Goal: Navigation & Orientation: Find specific page/section

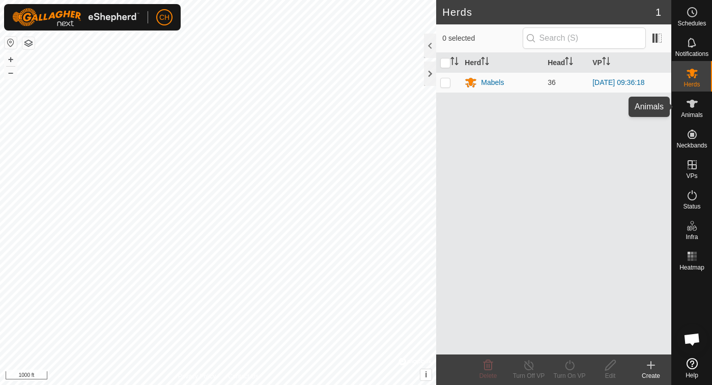
click at [682, 108] on div "Animals" at bounding box center [692, 107] width 40 height 31
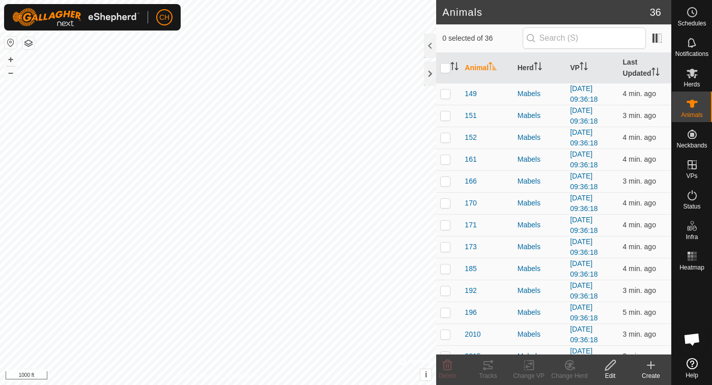
click at [11, 45] on button "button" at bounding box center [11, 43] width 12 height 12
click at [474, 244] on span "173" at bounding box center [470, 247] width 12 height 11
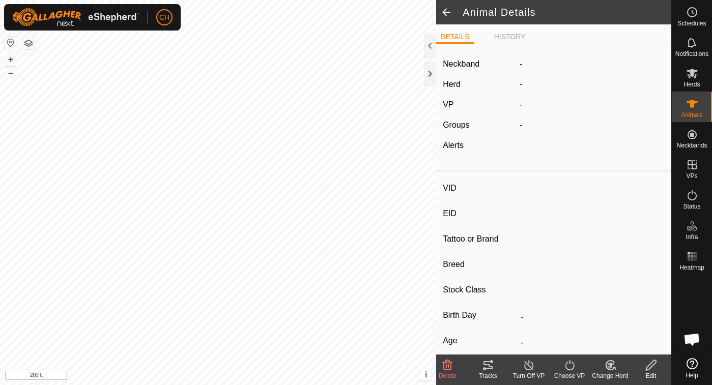
type input "173"
type input "-"
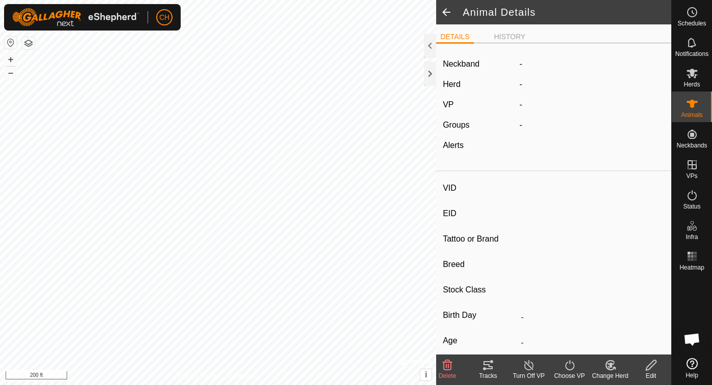
type input "-"
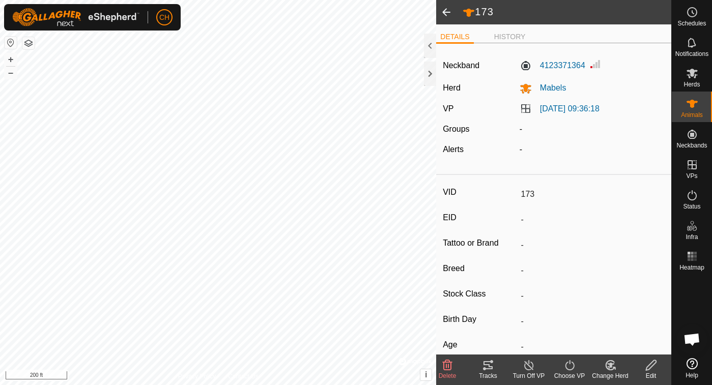
click at [447, 15] on span at bounding box center [446, 12] width 20 height 24
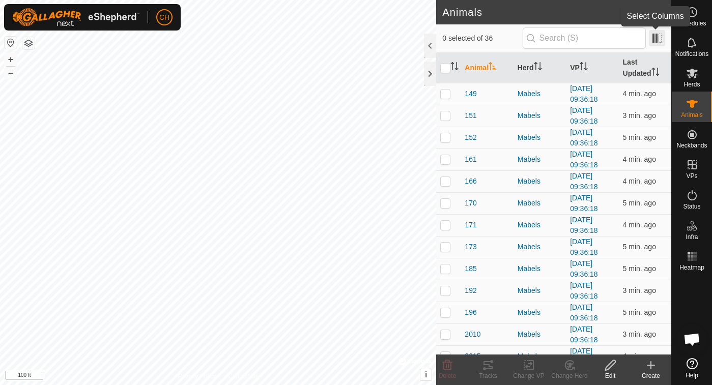
click at [656, 38] on span at bounding box center [657, 38] width 16 height 16
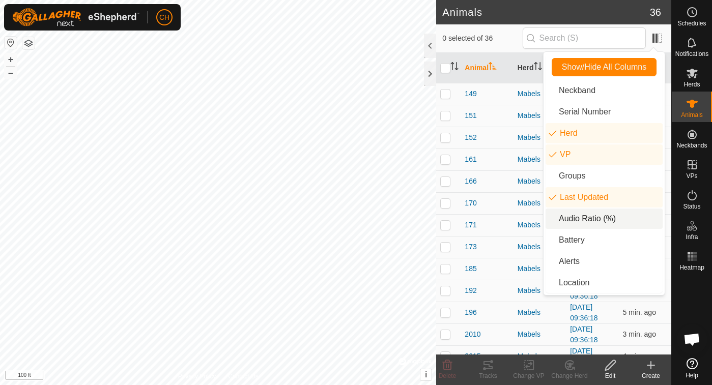
click at [584, 223] on li "Audio Ratio (%)" at bounding box center [603, 219] width 117 height 20
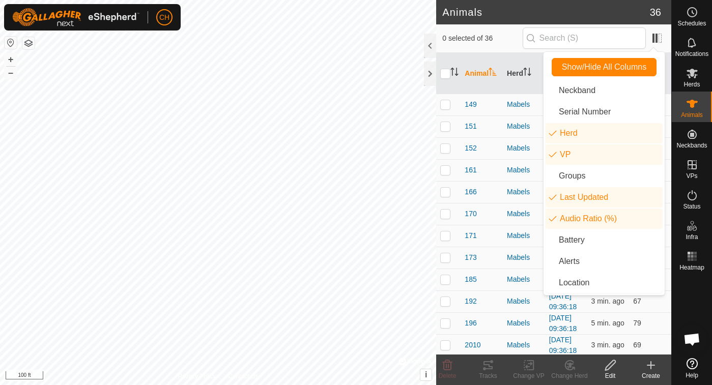
click at [492, 203] on td "166" at bounding box center [481, 192] width 42 height 22
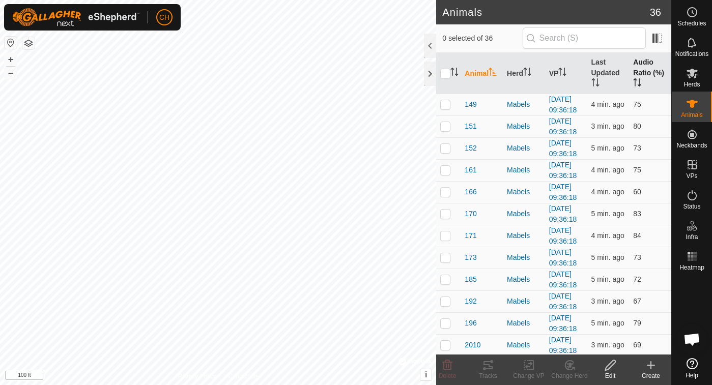
click at [649, 63] on th "Audio Ratio (%)" at bounding box center [650, 73] width 42 height 41
click at [488, 84] on th "Animal" at bounding box center [481, 73] width 42 height 41
click at [658, 38] on span at bounding box center [657, 38] width 16 height 16
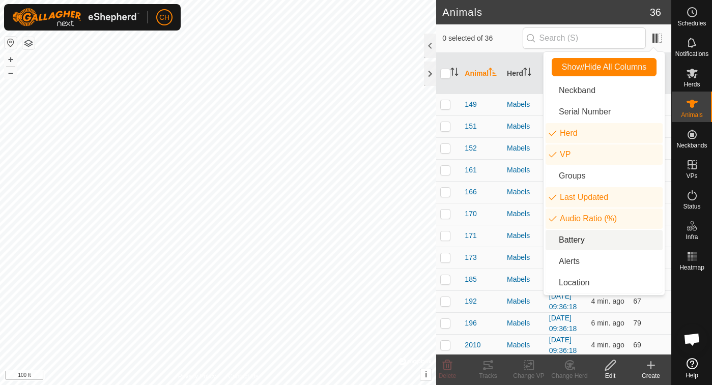
click at [582, 238] on li "Battery" at bounding box center [603, 240] width 117 height 20
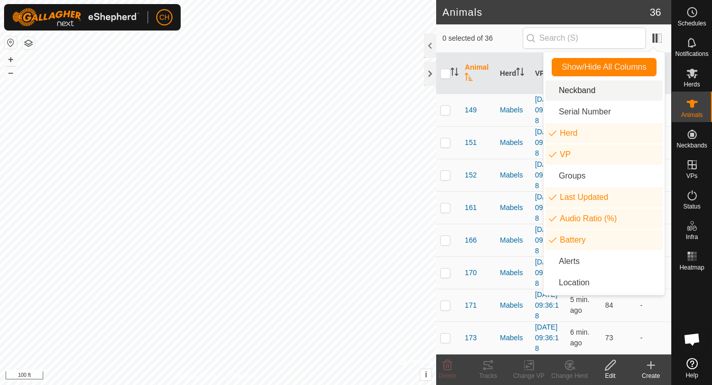
click at [489, 126] on td "149" at bounding box center [477, 110] width 35 height 33
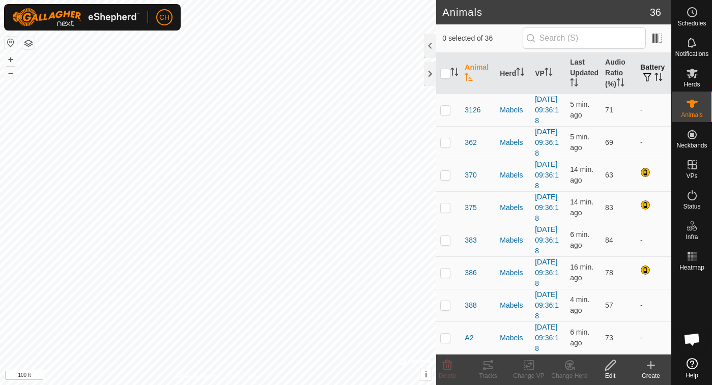
scroll to position [1227, 0]
click at [655, 43] on span at bounding box center [657, 38] width 16 height 16
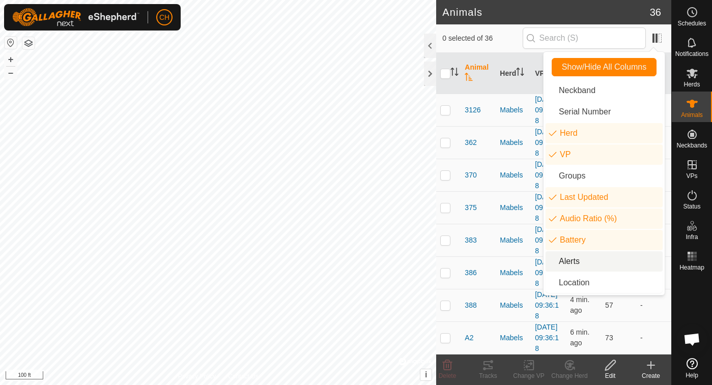
click at [582, 264] on li "Alerts" at bounding box center [603, 261] width 117 height 20
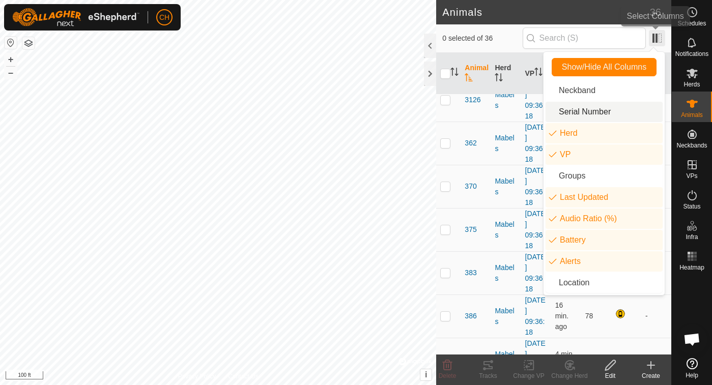
click at [654, 39] on span at bounding box center [657, 38] width 16 height 16
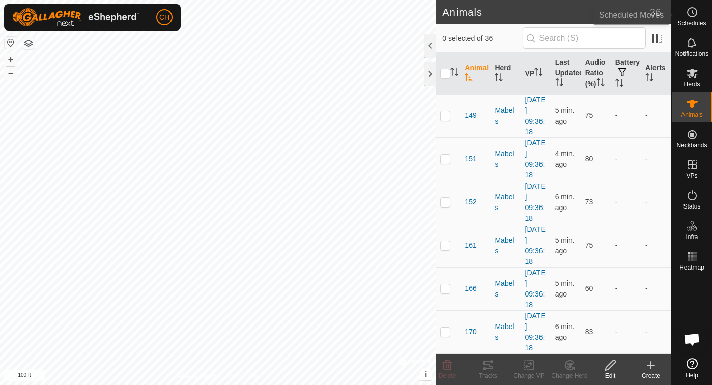
scroll to position [0, 0]
click at [691, 7] on icon at bounding box center [692, 12] width 12 height 12
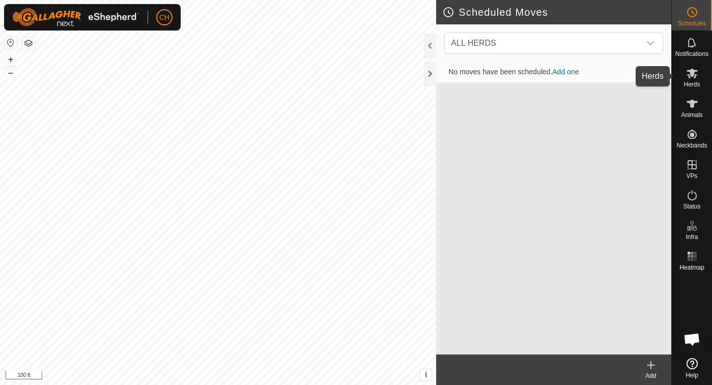
click at [690, 76] on icon at bounding box center [692, 73] width 12 height 12
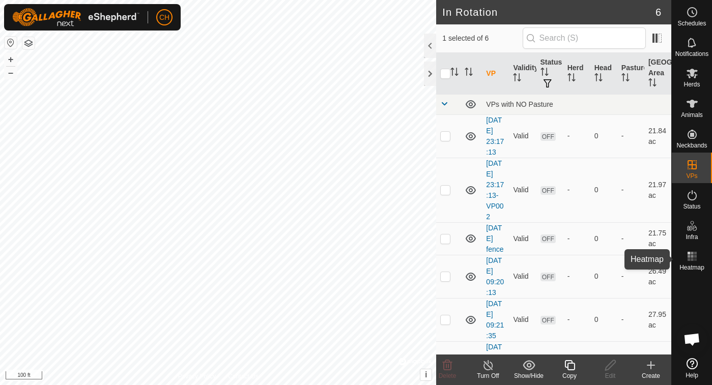
click at [690, 262] on icon at bounding box center [692, 256] width 12 height 12
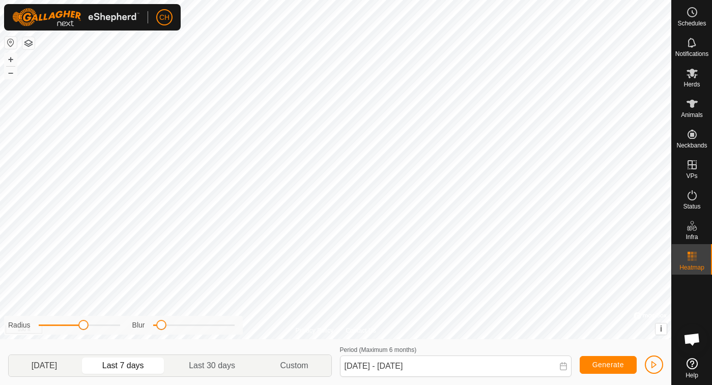
click at [50, 369] on p-togglebutton "[DATE]" at bounding box center [44, 365] width 71 height 21
type input "[DATE] - [DATE]"
click at [11, 358] on span at bounding box center [11, 358] width 0 height 0
drag, startPoint x: 80, startPoint y: 327, endPoint x: 128, endPoint y: 320, distance: 48.4
click at [128, 320] on div "Radius Blur" at bounding box center [123, 325] width 239 height 19
